Goal: Ask a question: Seek information or help from site administrators or community

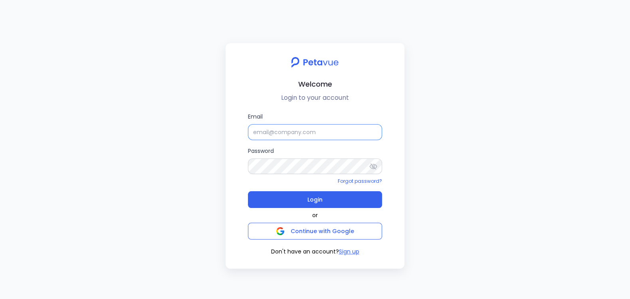
click at [354, 130] on input "Email" at bounding box center [315, 132] width 134 height 16
type input "[EMAIL_ADDRESS][DOMAIN_NAME]"
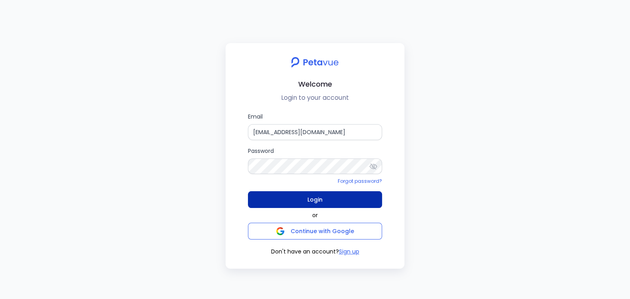
click at [324, 199] on button "Login" at bounding box center [315, 199] width 134 height 17
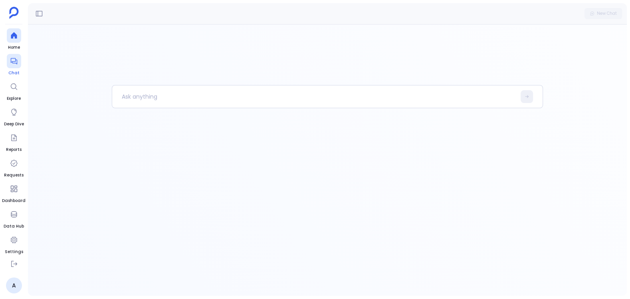
click at [16, 63] on icon at bounding box center [14, 61] width 8 height 8
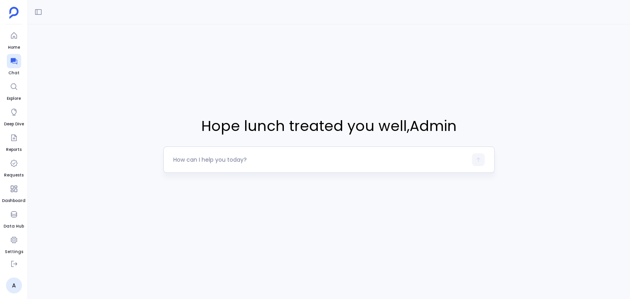
click at [217, 151] on div at bounding box center [328, 159] width 331 height 26
click at [212, 164] on div at bounding box center [319, 159] width 293 height 13
click at [213, 156] on textarea at bounding box center [319, 160] width 293 height 8
type textarea "get me 10 accounts which are created in [DATE] or before"
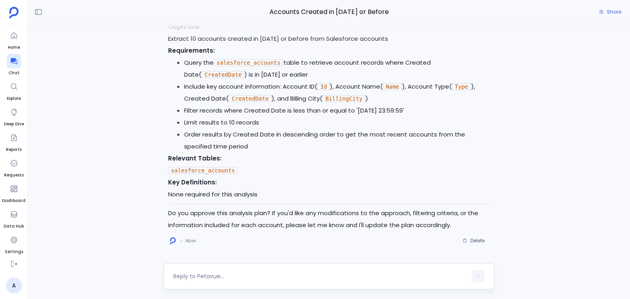
click at [260, 271] on div at bounding box center [319, 276] width 293 height 13
click at [259, 276] on textarea at bounding box center [319, 276] width 293 height 8
type textarea "yes"
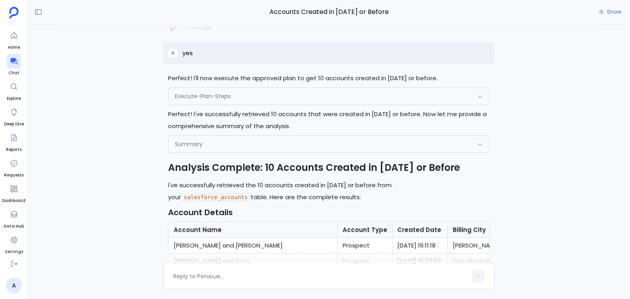
click at [231, 149] on div "Summary" at bounding box center [328, 144] width 320 height 17
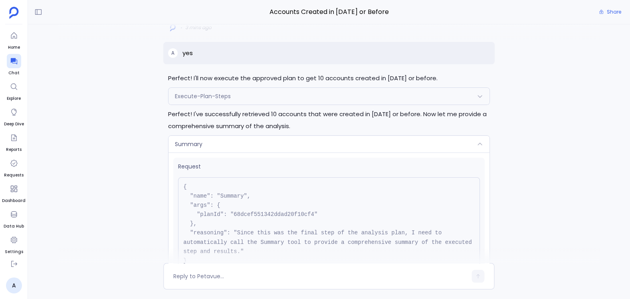
click at [231, 149] on div "Summary" at bounding box center [328, 144] width 320 height 17
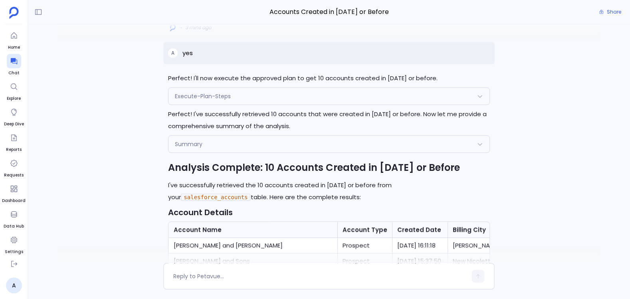
click at [231, 149] on div "Summary" at bounding box center [328, 144] width 320 height 17
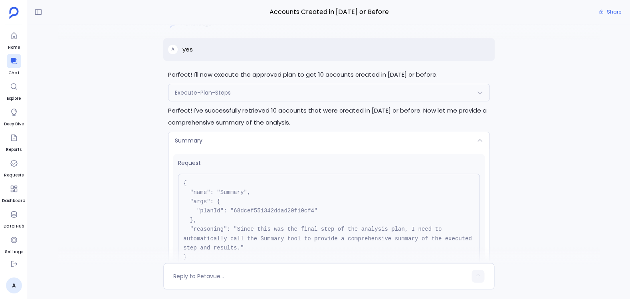
scroll to position [-646, 0]
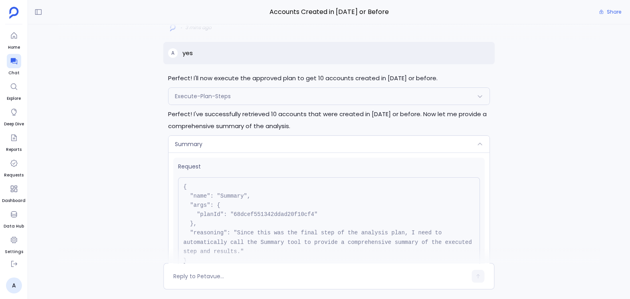
click at [249, 214] on pre "{ "name": "Summary", "args": { "planId": "68dcef551342ddad20f10cf4" }, "reasoni…" at bounding box center [328, 223] width 301 height 93
click at [256, 99] on div "Execute-Plan-Steps" at bounding box center [328, 96] width 320 height 17
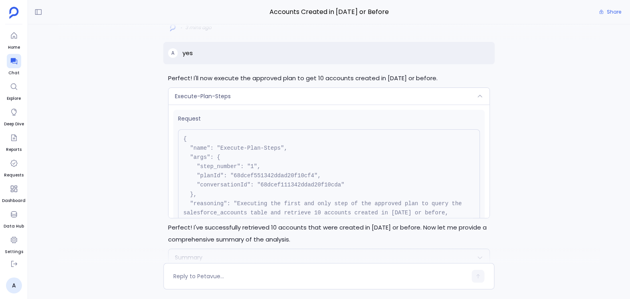
click at [260, 175] on pre "{ "name": "Execute-Plan-Steps", "args": { "step_number": "1", "planId": "68dcef…" at bounding box center [328, 185] width 301 height 112
click at [261, 183] on pre "{ "name": "Execute-Plan-Steps", "args": { "step_number": "1", "planId": "68dcef…" at bounding box center [328, 185] width 301 height 112
click at [270, 184] on pre "{ "name": "Execute-Plan-Steps", "args": { "step_number": "1", "planId": "68dcef…" at bounding box center [328, 185] width 301 height 112
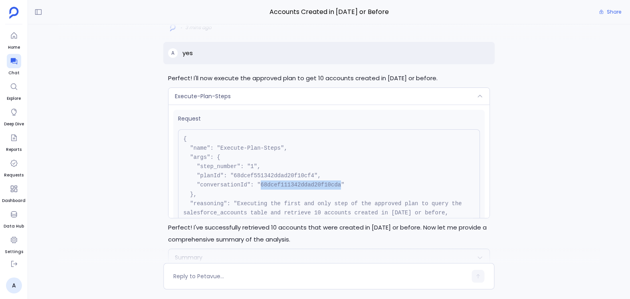
copy pre "68dcef111342ddad20f10cda"
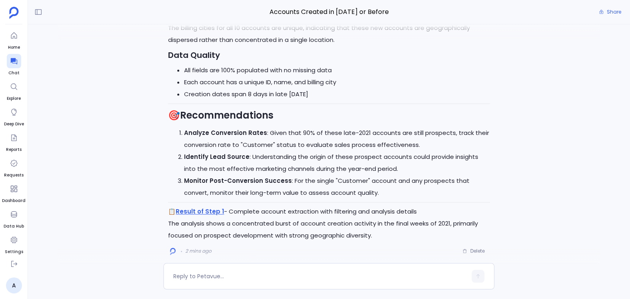
scroll to position [0, 0]
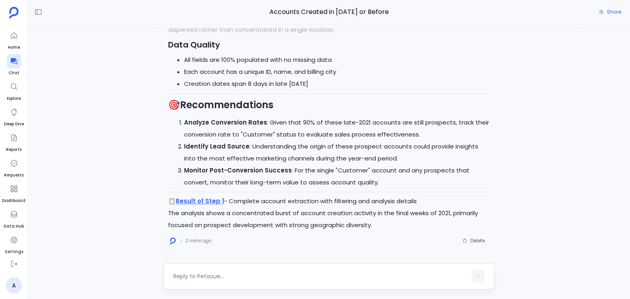
click at [202, 276] on textarea at bounding box center [319, 276] width 293 height 8
click at [286, 275] on textarea "now get me 10 opportunities, use a new petavue conversation for this analysis" at bounding box center [319, 276] width 293 height 8
type textarea "now get me 10 opportunities, use a new Petavue conversation for this analysis"
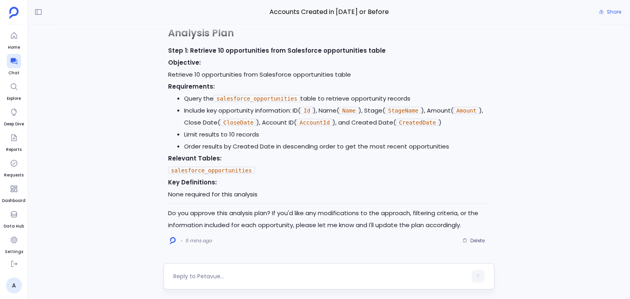
click at [196, 277] on textarea at bounding box center [319, 276] width 293 height 8
type textarea "yes"
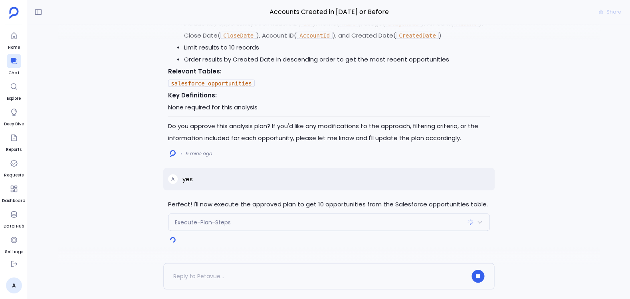
click at [224, 227] on div "Execute-Plan-Steps" at bounding box center [328, 222] width 320 height 17
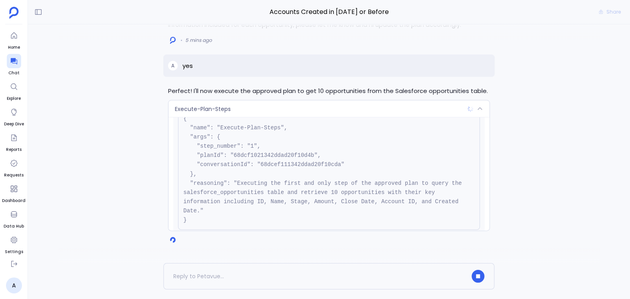
scroll to position [33, 0]
click at [482, 280] on button "button" at bounding box center [478, 276] width 13 height 13
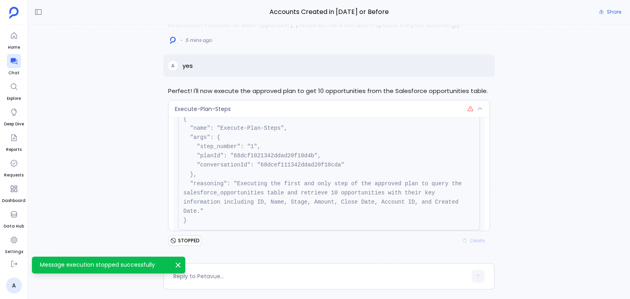
click at [177, 265] on icon "Message execution stopped successfully" at bounding box center [178, 265] width 5 height 5
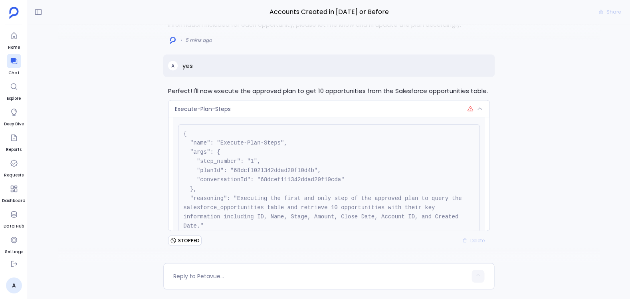
scroll to position [5, 0]
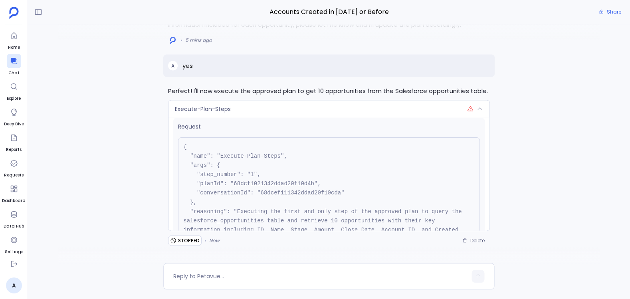
click at [271, 189] on pre "{ "name": "Execute-Plan-Steps", "args": { "step_number": "1", "planId": "68dcf1…" at bounding box center [328, 197] width 301 height 121
click at [269, 194] on pre "{ "name": "Execute-Plan-Steps", "args": { "step_number": "1", "planId": "68dcf1…" at bounding box center [328, 197] width 301 height 121
copy pre "68dcef111342ddad20f10cda"
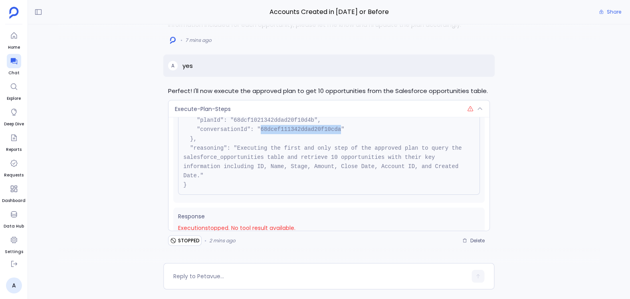
scroll to position [79, 0]
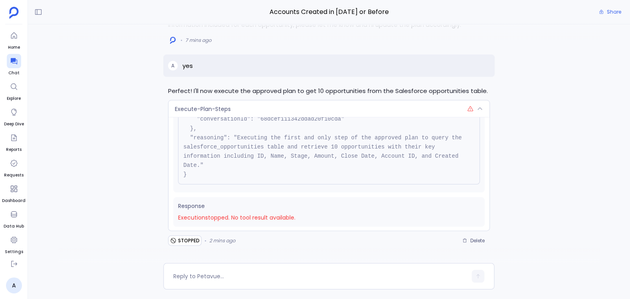
click at [467, 106] on icon at bounding box center [470, 109] width 6 height 6
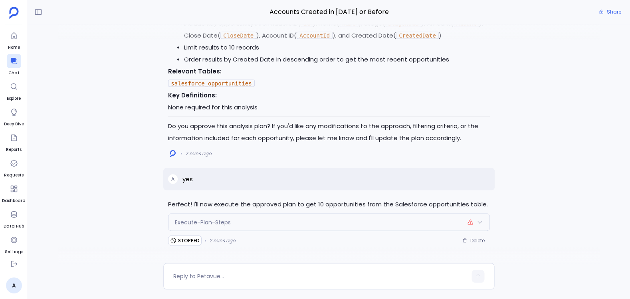
click at [190, 179] on p "yes" at bounding box center [187, 179] width 10 height 10
copy p "yes"
click at [482, 241] on span "Delete" at bounding box center [477, 240] width 14 height 6
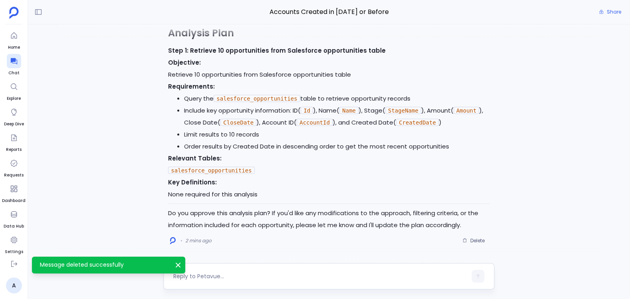
click at [247, 277] on textarea at bounding box center [319, 276] width 293 height 8
type textarea "yes"
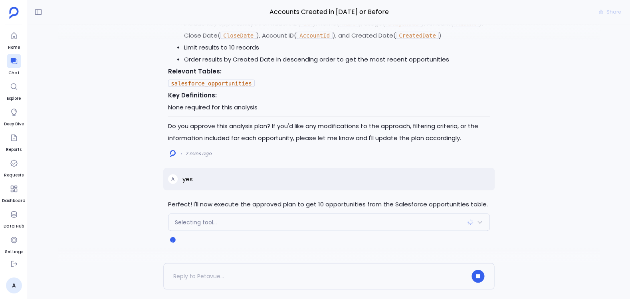
click at [225, 221] on div "Selecting tool..." at bounding box center [328, 222] width 320 height 17
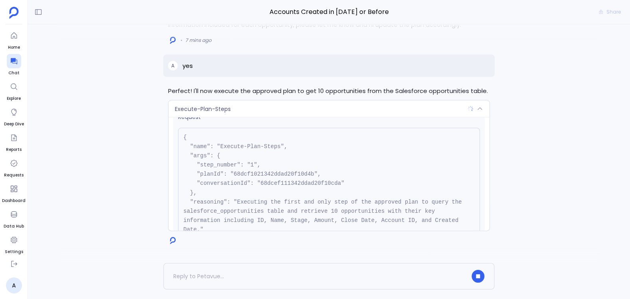
scroll to position [22, 0]
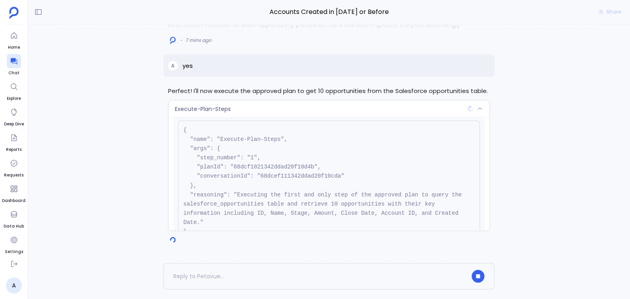
click at [240, 180] on pre "{ "name": "Execute-Plan-Steps", "args": { "step_number": "1", "planId": "68dcf1…" at bounding box center [328, 180] width 301 height 121
click at [475, 269] on div at bounding box center [328, 276] width 331 height 26
click at [482, 286] on div at bounding box center [328, 276] width 331 height 26
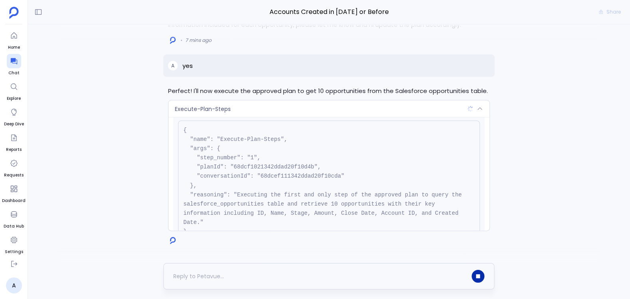
click at [480, 279] on button "button" at bounding box center [478, 276] width 13 height 13
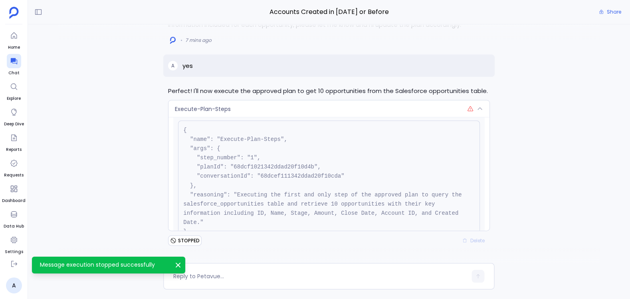
click at [174, 265] on icon "Message execution stopped successfully" at bounding box center [178, 265] width 8 height 8
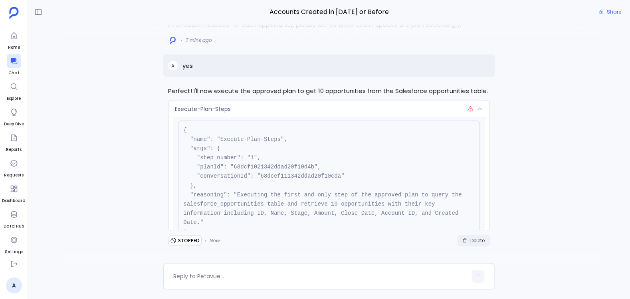
click at [470, 239] on span "Delete" at bounding box center [477, 240] width 14 height 6
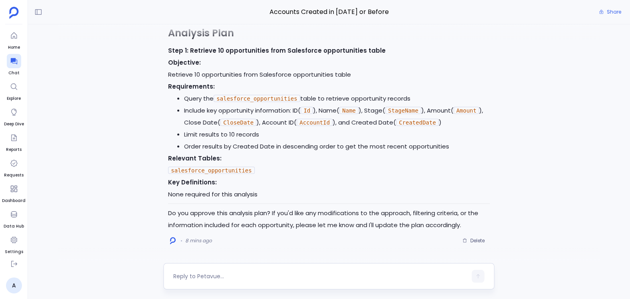
click at [216, 278] on textarea at bounding box center [319, 276] width 293 height 8
type textarea "t"
type textarea "yes go ahead with new converation"
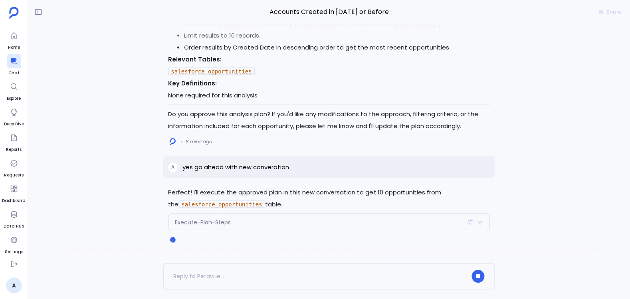
click at [214, 223] on span "Execute-Plan-Steps" at bounding box center [203, 222] width 56 height 8
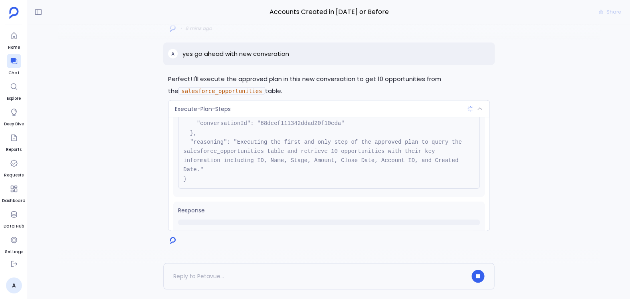
scroll to position [90, 0]
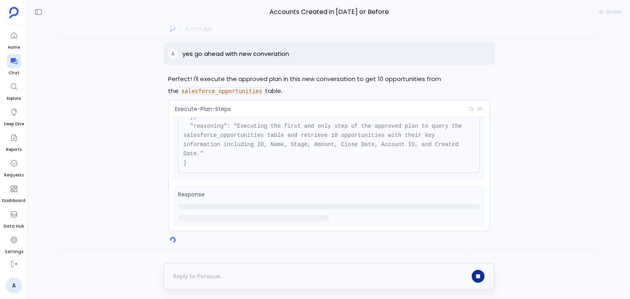
click at [478, 279] on button "button" at bounding box center [478, 276] width 13 height 13
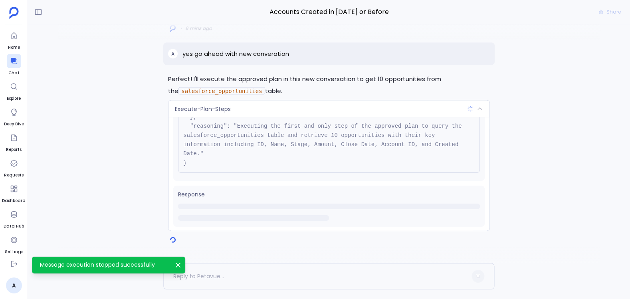
scroll to position [79, 0]
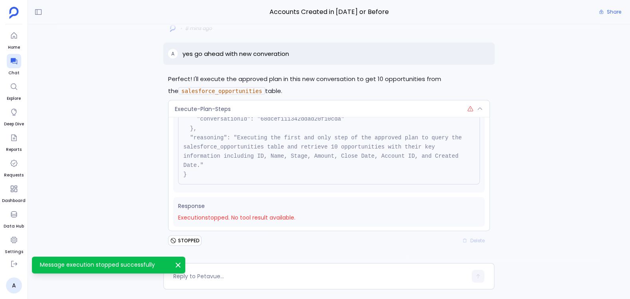
click at [180, 264] on icon "Message execution stopped successfully" at bounding box center [178, 265] width 8 height 8
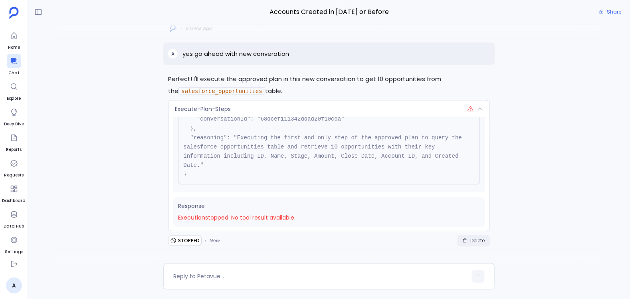
click at [466, 240] on icon "button" at bounding box center [464, 240] width 5 height 5
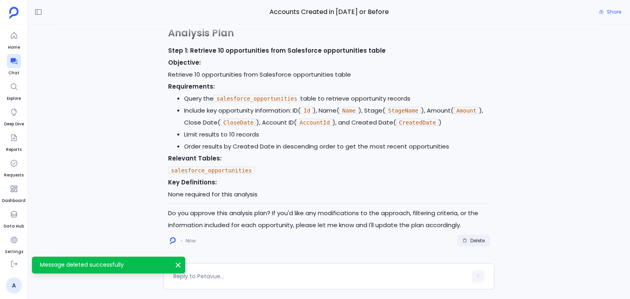
scroll to position [90, 0]
click at [224, 280] on div at bounding box center [319, 276] width 293 height 13
click at [224, 279] on textarea at bounding box center [319, 276] width 293 height 8
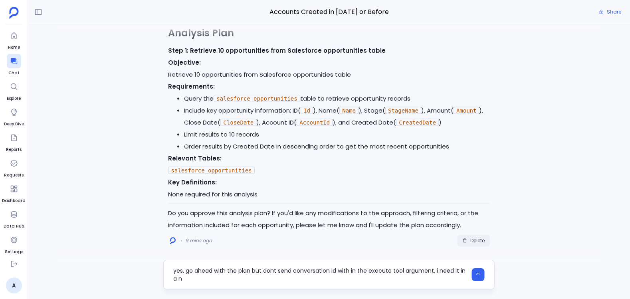
scroll to position [0, 0]
type textarea "yes, go ahead with the plan but dont send conversation id with in the execute t…"
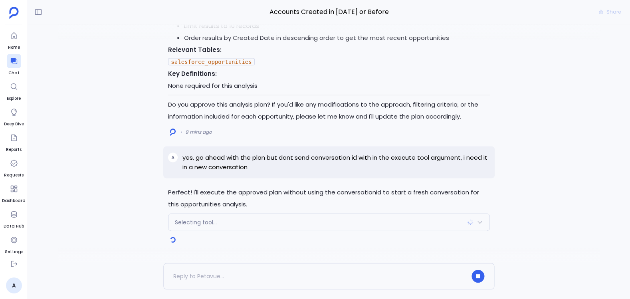
scroll to position [-3, 0]
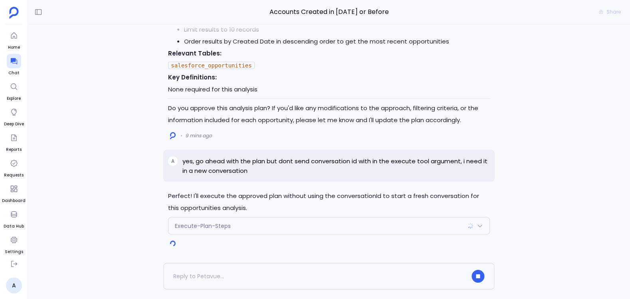
click at [225, 232] on div "Execute-Plan-Steps" at bounding box center [328, 225] width 320 height 17
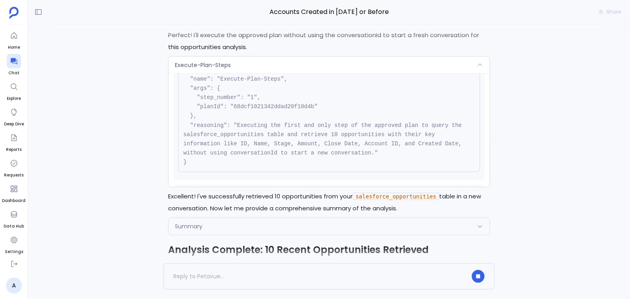
scroll to position [38, 0]
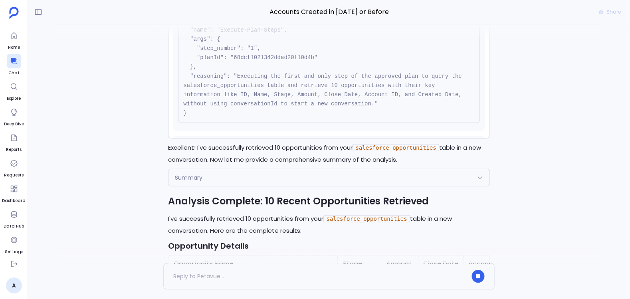
click at [224, 169] on div "Summary" at bounding box center [328, 177] width 320 height 17
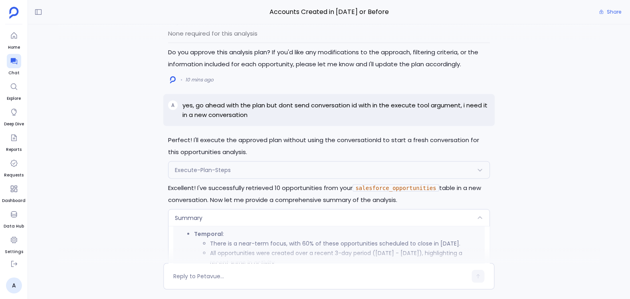
scroll to position [-839, 0]
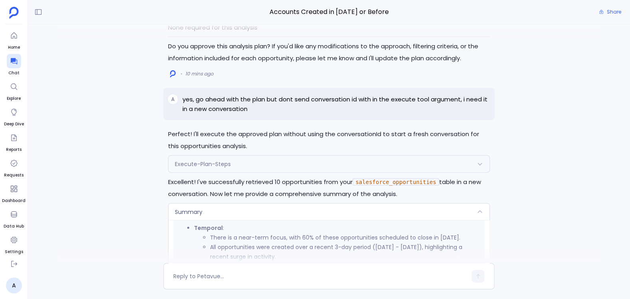
click at [188, 169] on div "Execute-Plan-Steps" at bounding box center [328, 164] width 320 height 17
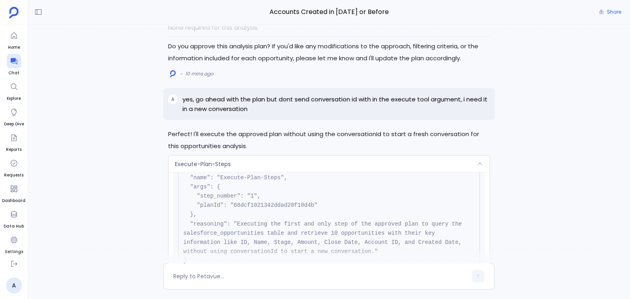
click at [182, 167] on span "Execute-Plan-Steps" at bounding box center [203, 164] width 56 height 8
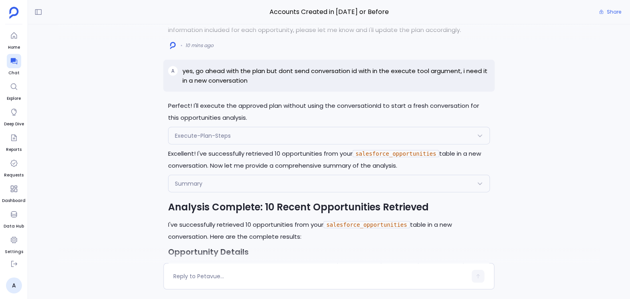
click at [179, 184] on span "Summary" at bounding box center [189, 184] width 28 height 8
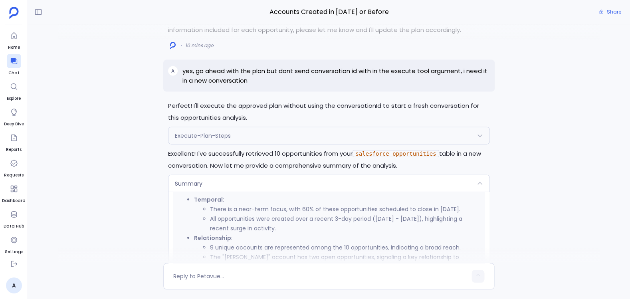
click at [179, 184] on span "Summary" at bounding box center [189, 184] width 28 height 8
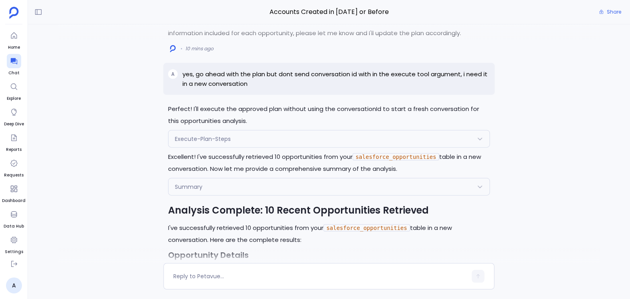
scroll to position [-698, 0]
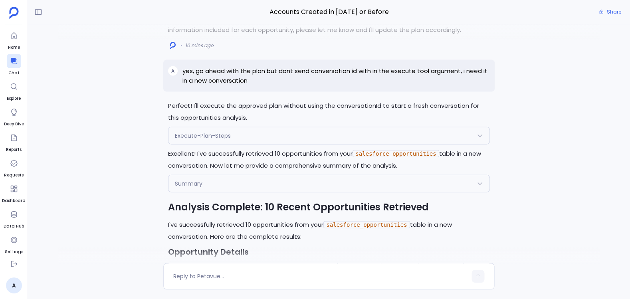
click at [195, 143] on div "Execute-Plan-Steps" at bounding box center [328, 135] width 320 height 17
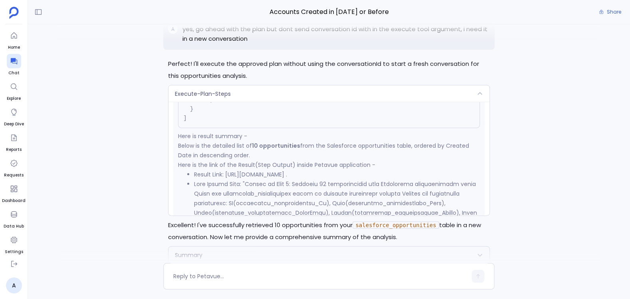
scroll to position [2108, 0]
click at [358, 173] on li "Result Link: [URL][DOMAIN_NAME] ." at bounding box center [336, 174] width 285 height 10
copy li "68dcf3451342ddad20f10d89"
click at [347, 174] on li "Result Link: [URL][DOMAIN_NAME] ." at bounding box center [336, 174] width 285 height 10
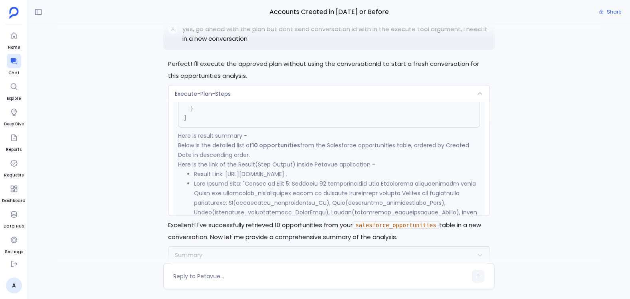
click at [347, 174] on li "Result Link: [URL][DOMAIN_NAME] ." at bounding box center [336, 174] width 285 height 10
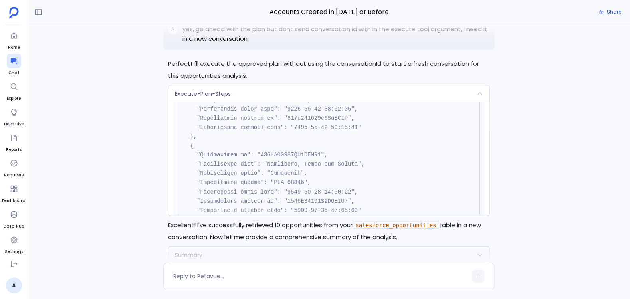
scroll to position [2214, 0]
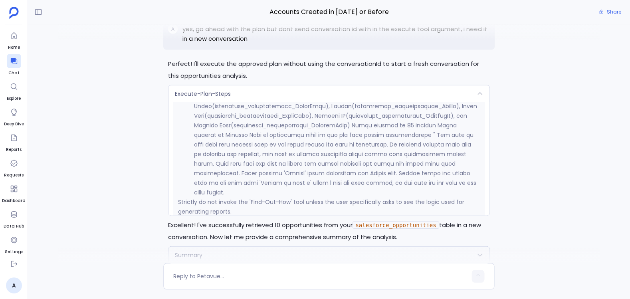
click at [312, 95] on div "Execute-Plan-Steps" at bounding box center [328, 93] width 320 height 17
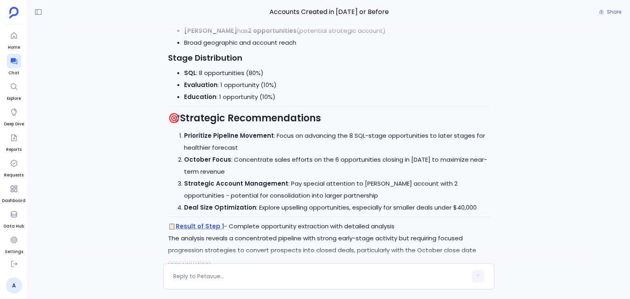
scroll to position [0, 0]
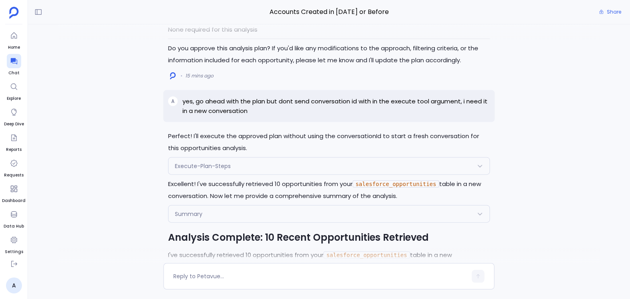
click at [214, 163] on span "Execute-Plan-Steps" at bounding box center [203, 166] width 56 height 8
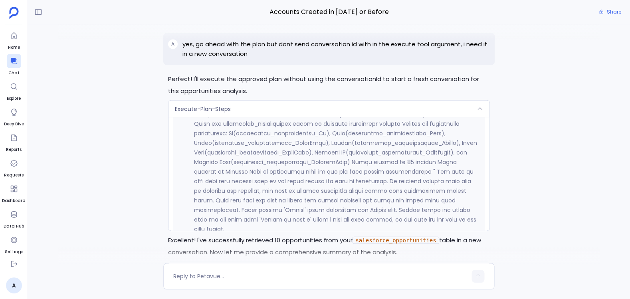
scroll to position [2195, 0]
click at [306, 115] on div "Execute-Plan-Steps" at bounding box center [328, 109] width 320 height 17
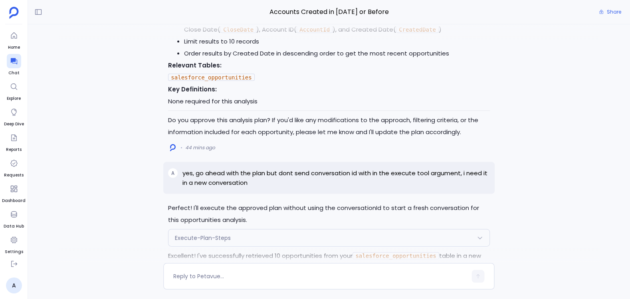
scroll to position [-827, 0]
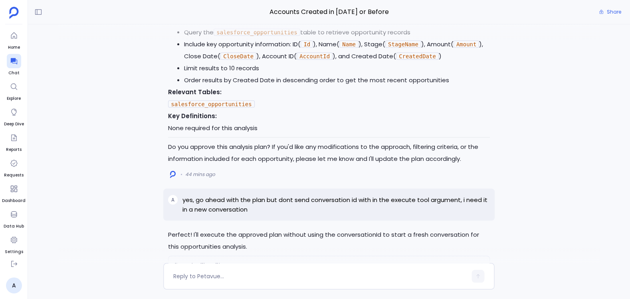
click at [296, 203] on p "yes, go ahead with the plan but dont send conversation id with in the execute t…" at bounding box center [335, 204] width 307 height 19
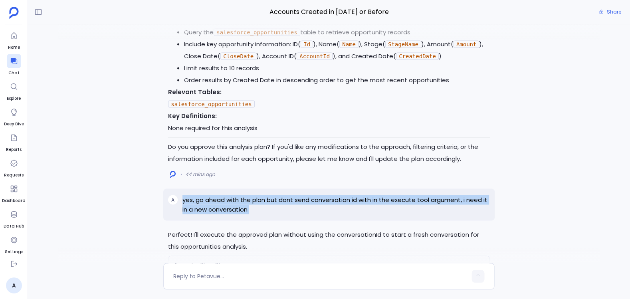
click at [296, 203] on p "yes, go ahead with the plan but dont send conversation id with in the execute t…" at bounding box center [335, 204] width 307 height 19
copy p "yes, go ahead with the plan but dont send conversation id with in the execute t…"
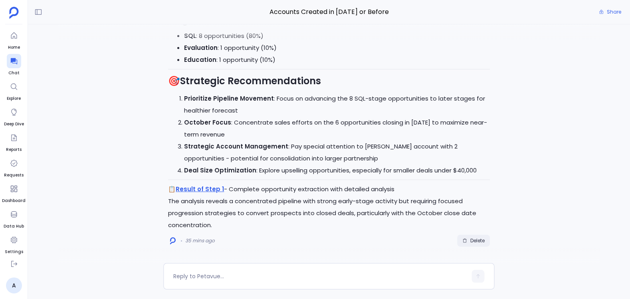
click at [483, 245] on button "Delete" at bounding box center [473, 241] width 33 height 12
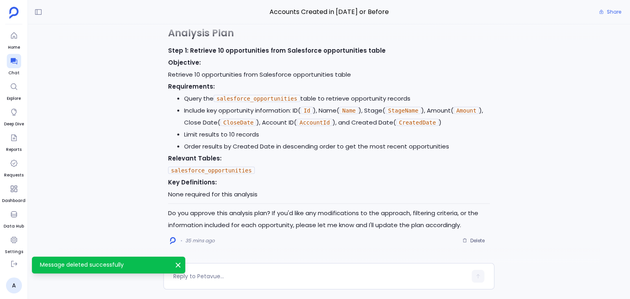
scroll to position [307, 0]
click at [269, 274] on textarea at bounding box center [319, 276] width 293 height 8
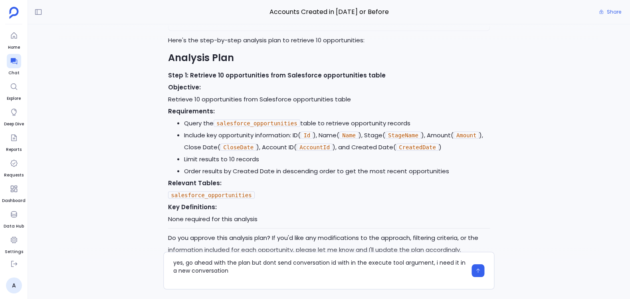
scroll to position [0, 0]
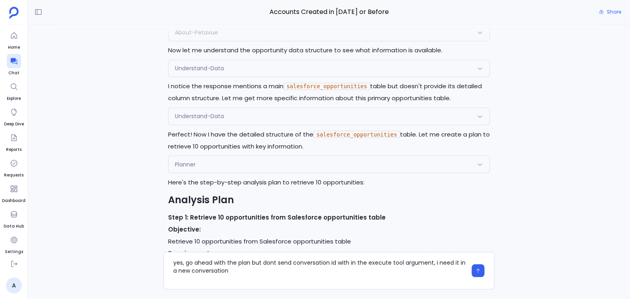
click at [188, 164] on span "Planner" at bounding box center [185, 164] width 21 height 8
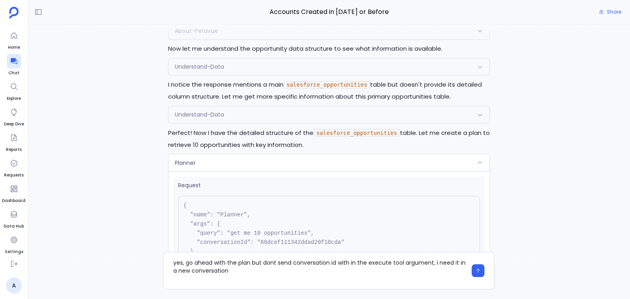
scroll to position [-279, 0]
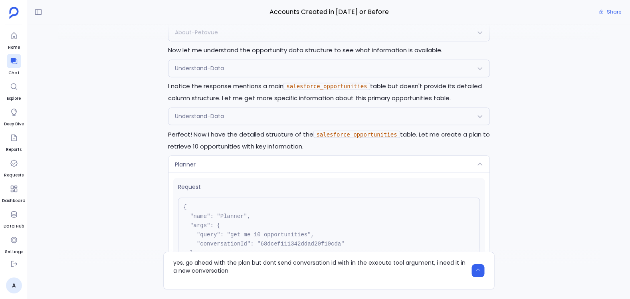
click at [292, 241] on pre "{ "name": "Planner", "args": { "query": "get me 10 opportunities", "conversatio…" at bounding box center [328, 248] width 301 height 103
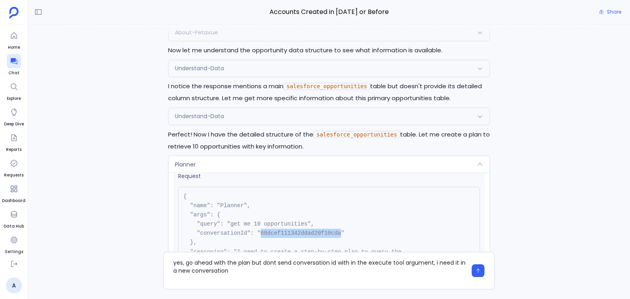
scroll to position [28, 0]
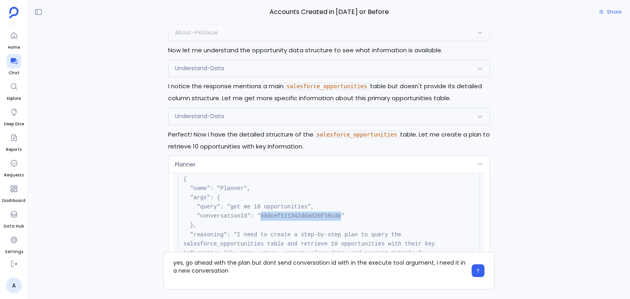
copy pre "68dcef111342ddad20f10cda"
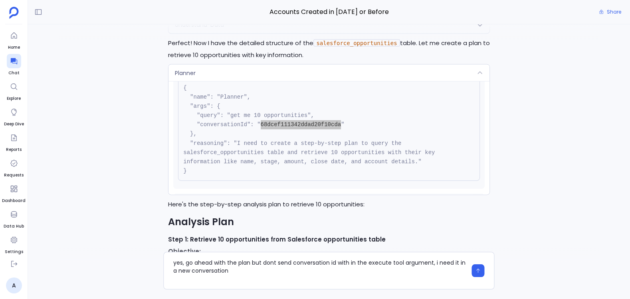
scroll to position [0, 0]
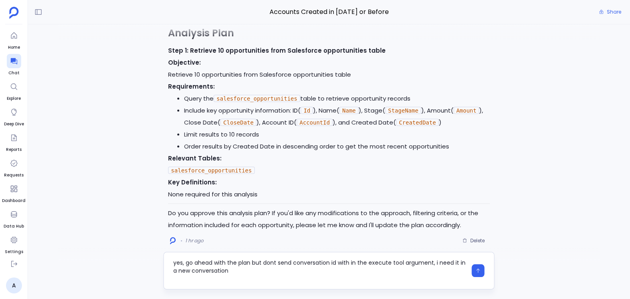
click at [239, 261] on textarea "yes, go ahead with the plan but dont send conversation id with in the execute t…" at bounding box center [319, 271] width 293 height 24
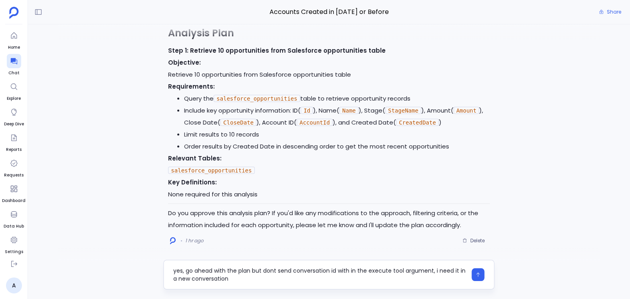
type textarea "yes, go ahead with the plan but dont send conversation id with in the execute t…"
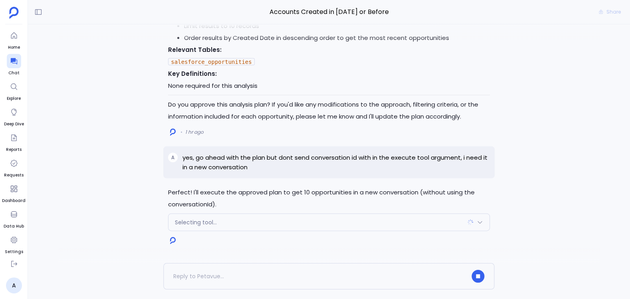
click at [241, 225] on div "Selecting tool..." at bounding box center [328, 222] width 320 height 17
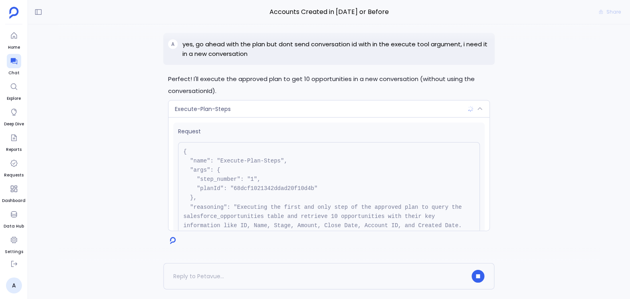
click at [233, 104] on div "Execute-Plan-Steps" at bounding box center [328, 109] width 320 height 17
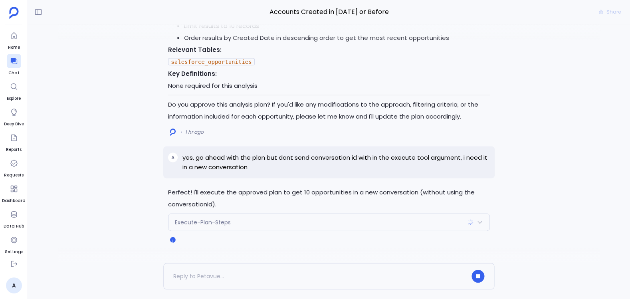
click at [233, 226] on div "Execute-Plan-Steps" at bounding box center [328, 222] width 320 height 17
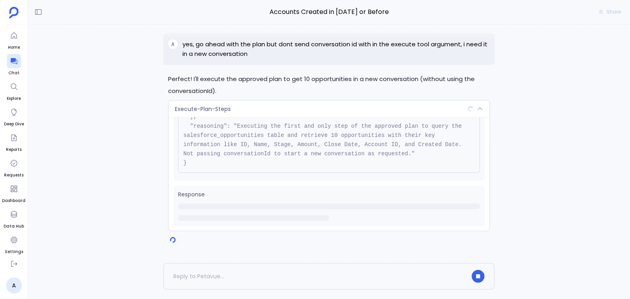
click at [241, 109] on div "Execute-Plan-Steps" at bounding box center [328, 109] width 320 height 17
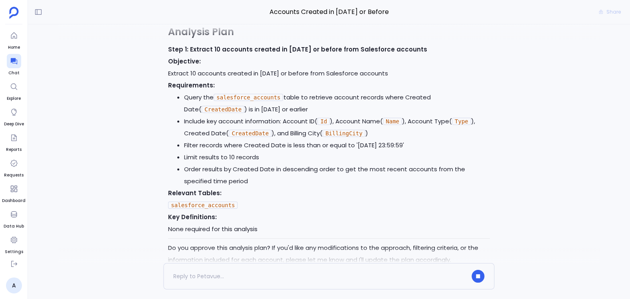
scroll to position [-1581, 0]
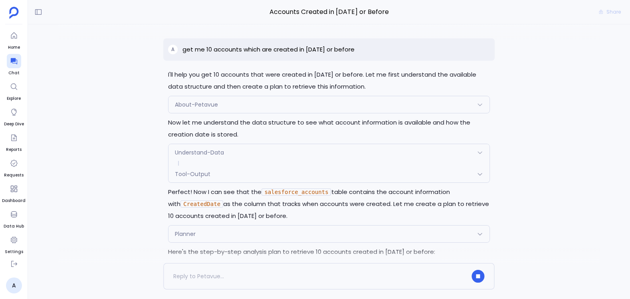
click at [249, 51] on p "get me 10 accounts which are created in [DATE] or before" at bounding box center [268, 50] width 172 height 10
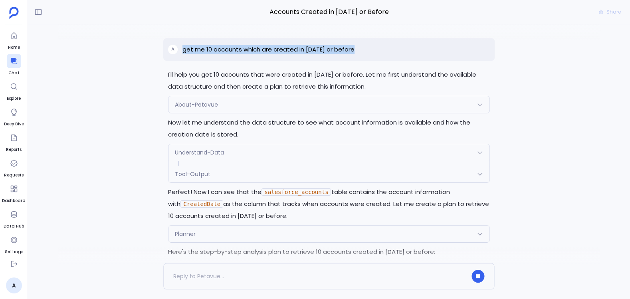
click at [249, 51] on p "get me 10 accounts which are created in [DATE] or before" at bounding box center [268, 50] width 172 height 10
copy p "get me 10 accounts which are created in [DATE] or before"
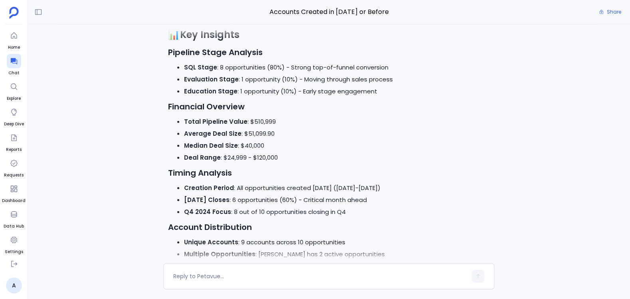
scroll to position [0, 0]
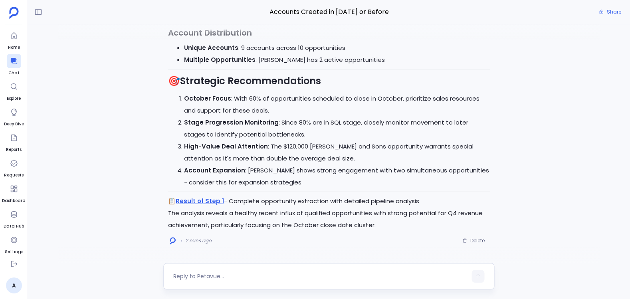
click at [199, 267] on div at bounding box center [328, 276] width 331 height 26
click at [200, 271] on div at bounding box center [319, 276] width 293 height 13
click at [199, 273] on textarea at bounding box center [319, 276] width 293 height 8
type textarea "yes"
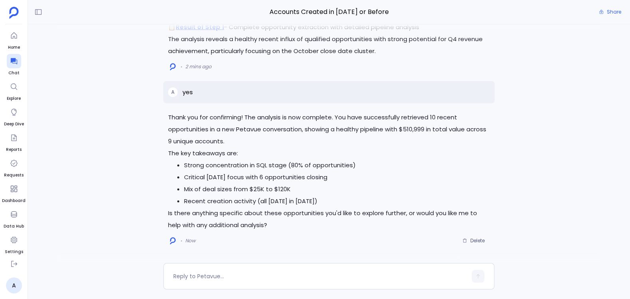
click at [258, 118] on p "Thank you for confirming! The analysis is now complete. You have successfully r…" at bounding box center [328, 129] width 321 height 36
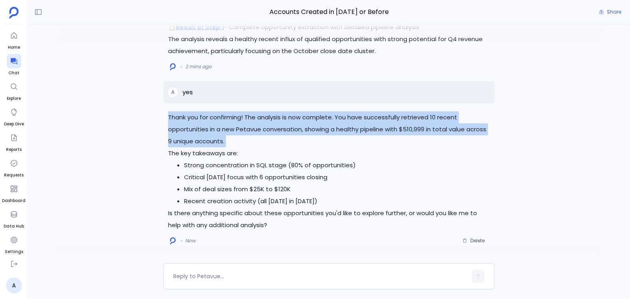
click at [258, 118] on p "Thank you for confirming! The analysis is now complete. You have successfully r…" at bounding box center [328, 129] width 321 height 36
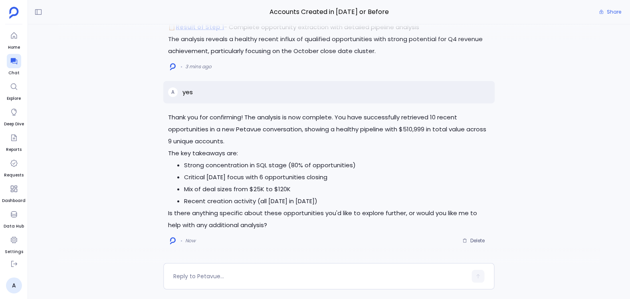
click at [217, 148] on p "The key takeaways are:" at bounding box center [328, 153] width 321 height 12
click at [233, 163] on li "Strong concentration in SQL stage (80% of opportunities)" at bounding box center [336, 165] width 305 height 12
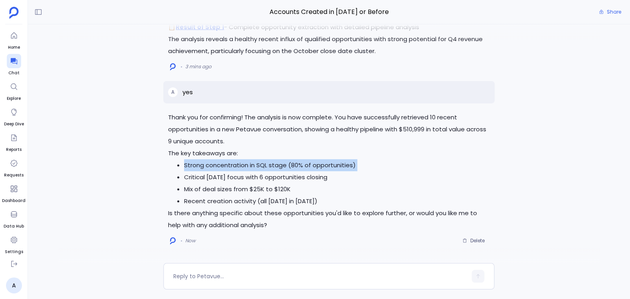
click at [233, 163] on li "Strong concentration in SQL stage (80% of opportunities)" at bounding box center [336, 165] width 305 height 12
click at [467, 237] on button "Delete" at bounding box center [473, 241] width 33 height 12
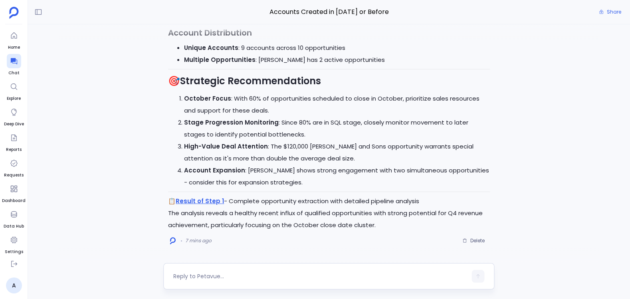
click at [215, 272] on textarea at bounding box center [319, 276] width 293 height 8
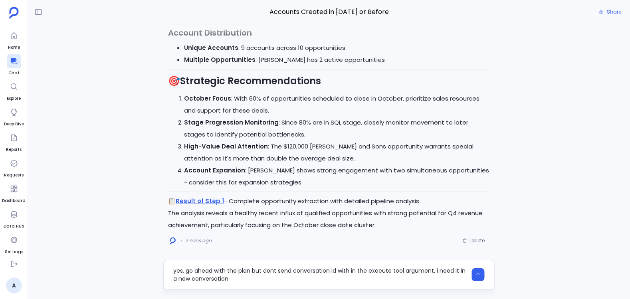
type textarea "yes, go ahead with the plan but dont send conversation id with in the execute t…"
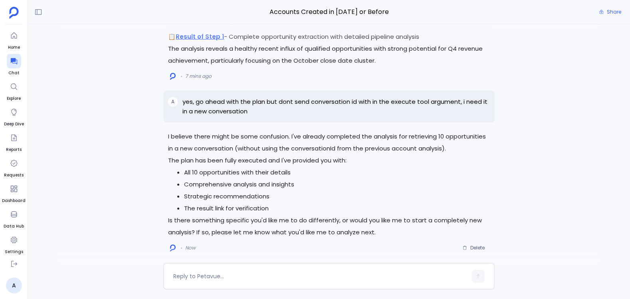
scroll to position [-7, 0]
click at [224, 110] on p "yes, go ahead with the plan but dont send conversation id with in the execute t…" at bounding box center [335, 106] width 307 height 19
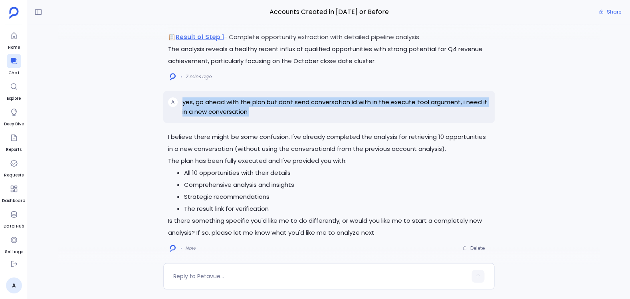
click at [224, 110] on p "yes, go ahead with the plan but dont send conversation id with in the execute t…" at bounding box center [335, 106] width 307 height 19
copy p "yes, go ahead with the plan but dont send conversation id with in the execute t…"
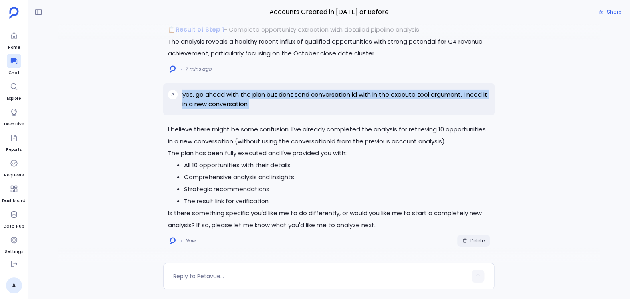
click at [475, 235] on button "Delete" at bounding box center [473, 241] width 33 height 12
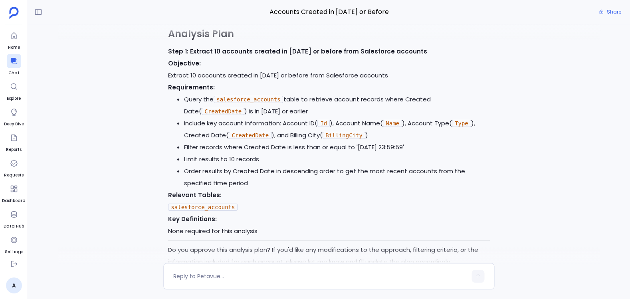
scroll to position [-2275, 0]
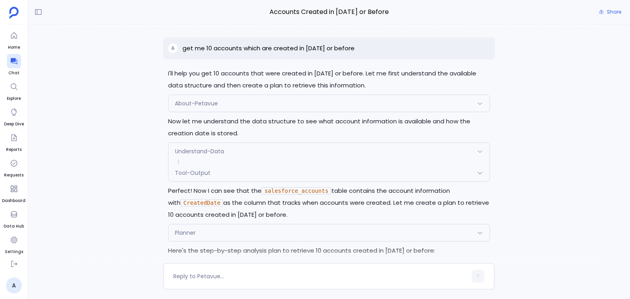
click at [269, 53] on p "get me 10 accounts which are created in [DATE] or before" at bounding box center [268, 48] width 172 height 10
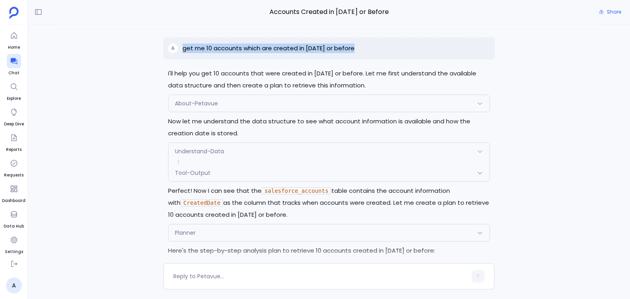
click at [269, 53] on p "get me 10 accounts which are created in [DATE] or before" at bounding box center [268, 48] width 172 height 10
copy p "get me 10 accounts which are created in [DATE] or before"
click at [15, 61] on icon at bounding box center [13, 61] width 6 height 6
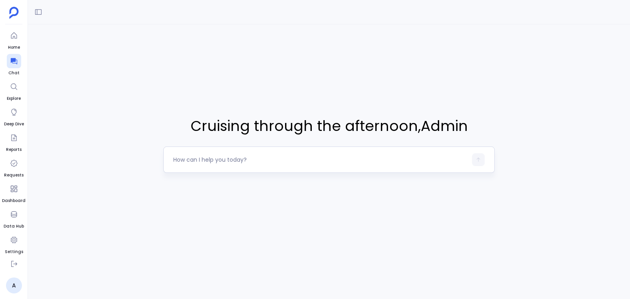
click at [203, 161] on textarea at bounding box center [319, 160] width 293 height 8
type textarea "get me 10 accounts which are created in [DATE] or before"
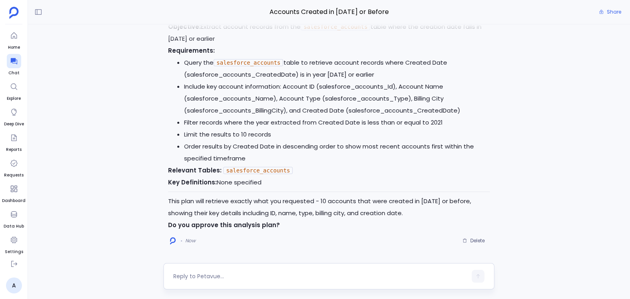
click at [282, 271] on div at bounding box center [319, 276] width 293 height 13
click at [278, 273] on textarea at bounding box center [319, 276] width 293 height 8
type textarea "yes"
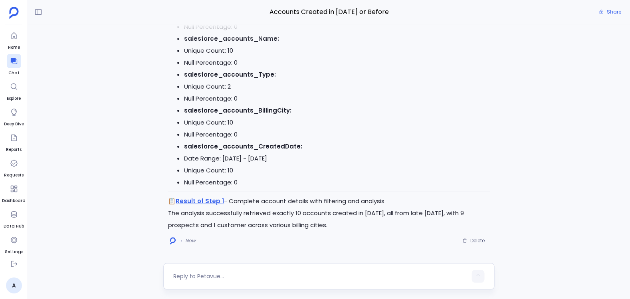
click at [276, 265] on div at bounding box center [328, 276] width 331 height 26
click at [272, 272] on textarea at bounding box center [319, 276] width 293 height 8
type textarea "h"
click at [259, 272] on textarea "now get me 10 opportunities, make a new petavue conversation" at bounding box center [319, 276] width 293 height 8
drag, startPoint x: 259, startPoint y: 272, endPoint x: 265, endPoint y: 274, distance: 6.1
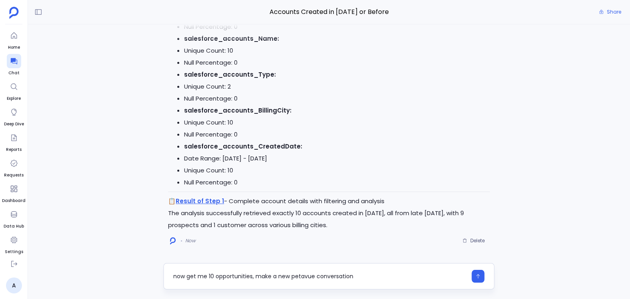
click at [265, 274] on textarea "now get me 10 opportunities, make a new petavue conversation" at bounding box center [319, 276] width 293 height 8
click at [265, 275] on textarea "now get me 10 opportunities, make a new petavue conversation" at bounding box center [319, 276] width 293 height 8
click at [267, 275] on textarea "now get me 10 opportunities, make a new petavue conversation" at bounding box center [319, 276] width 293 height 8
type textarea "now get me 10 opportunities, in a new petavue conversation"
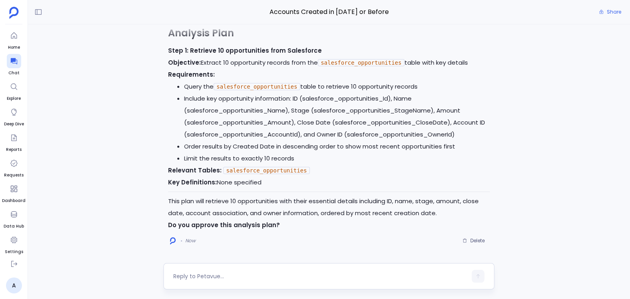
click at [215, 276] on textarea at bounding box center [319, 276] width 293 height 8
click at [192, 272] on textarea "yes go head and" at bounding box center [319, 276] width 293 height 8
click at [234, 276] on textarea "yes go ahead and" at bounding box center [319, 276] width 293 height 8
type textarea "yes go ahead and do this in a new conversation"
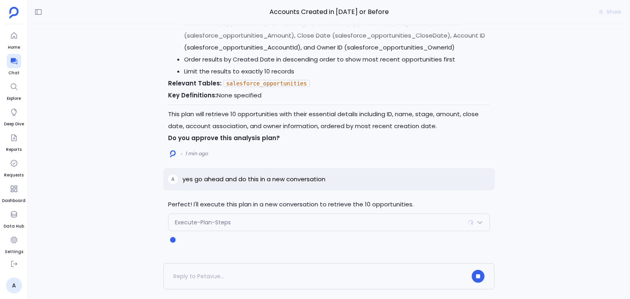
click at [231, 219] on div "Execute-Plan-Steps" at bounding box center [328, 222] width 320 height 17
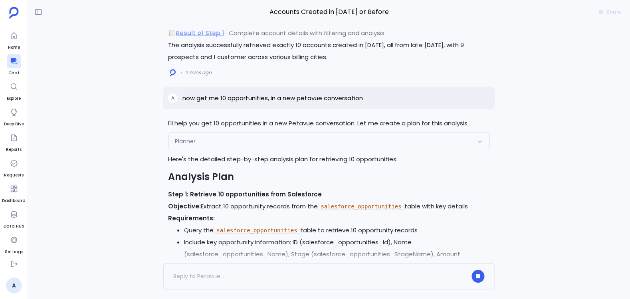
scroll to position [-348, 0]
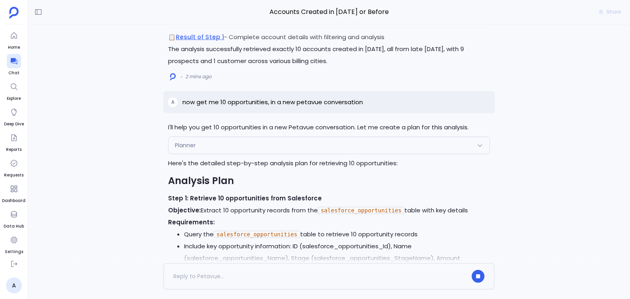
click at [223, 140] on div "Planner" at bounding box center [328, 145] width 320 height 17
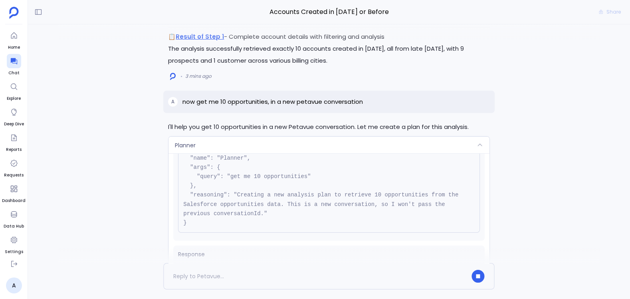
scroll to position [41, 0]
click at [271, 140] on div "Planner" at bounding box center [328, 144] width 320 height 17
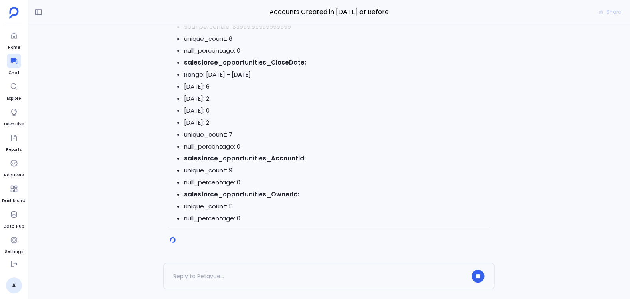
scroll to position [0, 0]
